Goal: Task Accomplishment & Management: Use online tool/utility

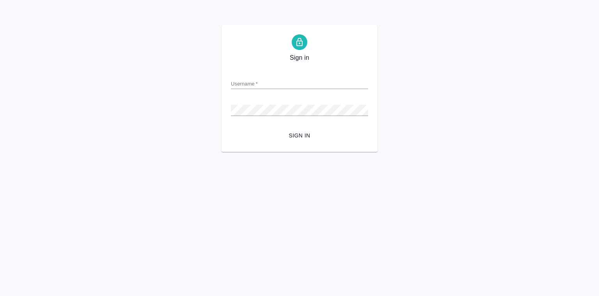
click at [268, 84] on input "Username   *" at bounding box center [299, 83] width 137 height 11
type input "y.lebedeva@awatera.com"
click at [307, 137] on span "Sign in" at bounding box center [299, 136] width 125 height 10
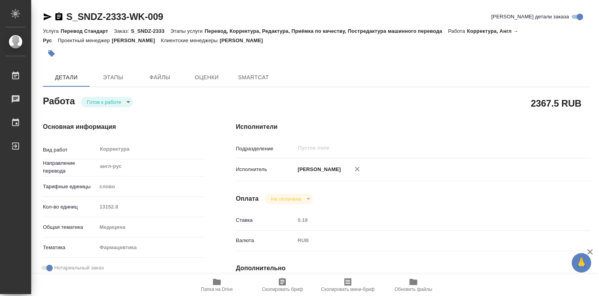
type textarea "x"
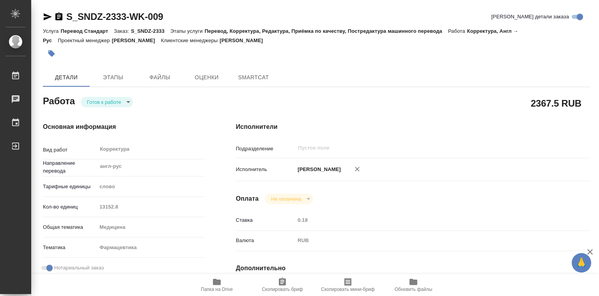
type textarea "x"
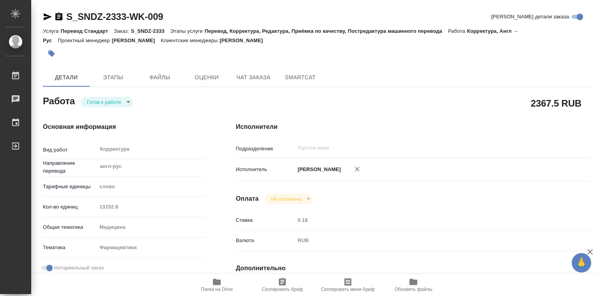
type textarea "x"
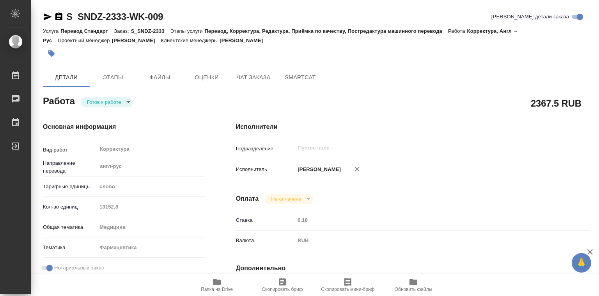
scroll to position [156, 0]
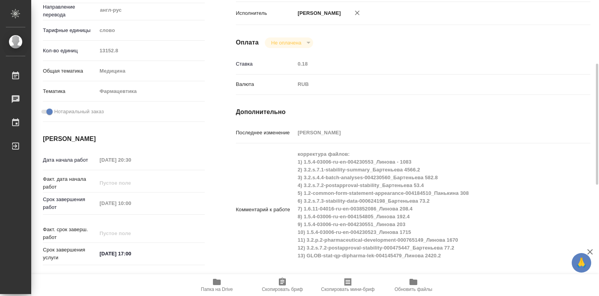
type textarea "x"
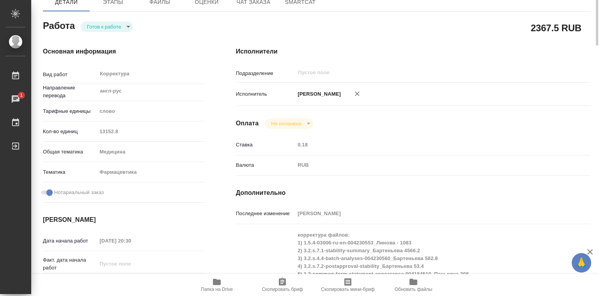
scroll to position [0, 0]
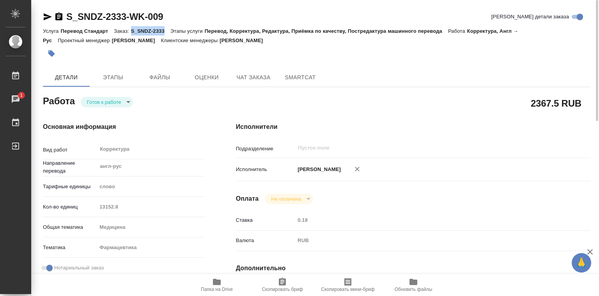
drag, startPoint x: 131, startPoint y: 28, endPoint x: 163, endPoint y: 27, distance: 32.1
click at [163, 27] on div "Услуга Перевод Стандарт Заказ: S_SNDZ-2333 Этапы услуги Перевод, Корректура, Ре…" at bounding box center [317, 35] width 548 height 19
copy p "S_SNDZ-2333"
click at [213, 282] on icon "button" at bounding box center [217, 282] width 8 height 6
click at [140, 27] on div "Услуга Перевод Стандарт Заказ: S_SNDZ-2333 Этапы услуги Перевод, Корректура, Ре…" at bounding box center [317, 35] width 548 height 19
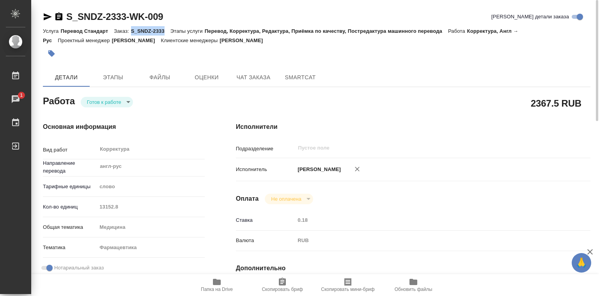
drag, startPoint x: 151, startPoint y: 30, endPoint x: 170, endPoint y: 30, distance: 18.3
click at [170, 30] on p "S_SNDZ-2333" at bounding box center [150, 31] width 39 height 6
copy p "S_SNDZ-2333"
click at [109, 100] on body "🙏 .cls-1 fill:#fff; AWATERA Лебедева Юлия y.lebedeva Работы 1 Чаты График Выйти…" at bounding box center [299, 148] width 599 height 296
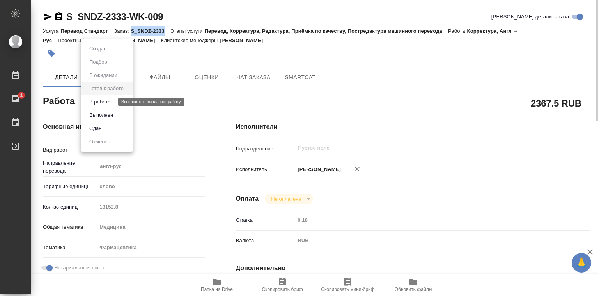
click at [109, 100] on button "В работе" at bounding box center [100, 102] width 26 height 9
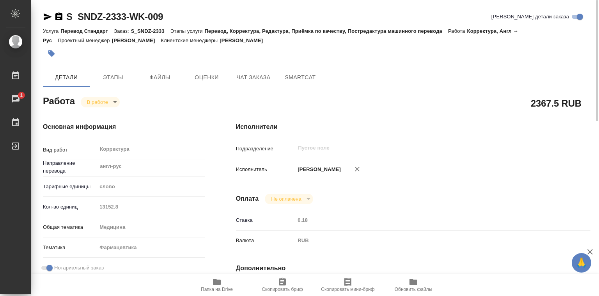
type textarea "x"
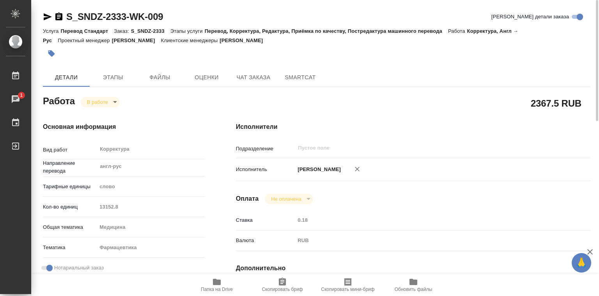
type textarea "x"
